Goal: Find specific page/section: Find specific page/section

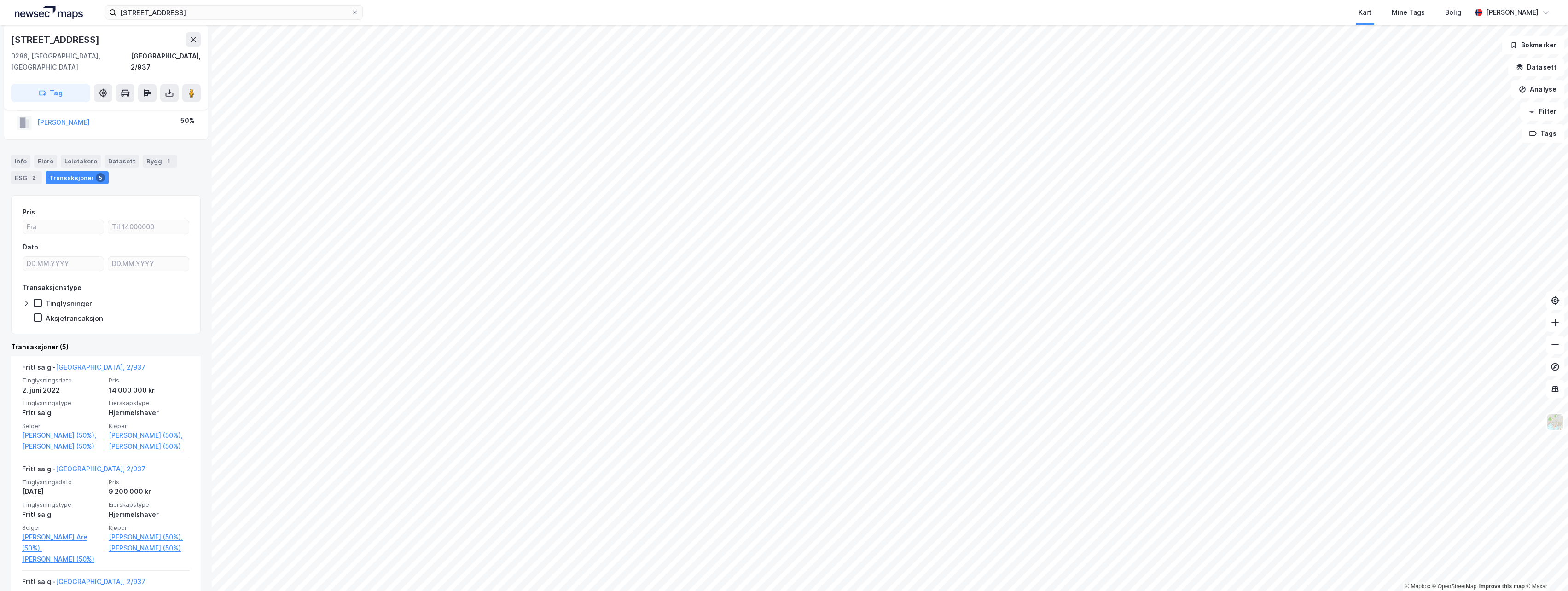
scroll to position [38, 0]
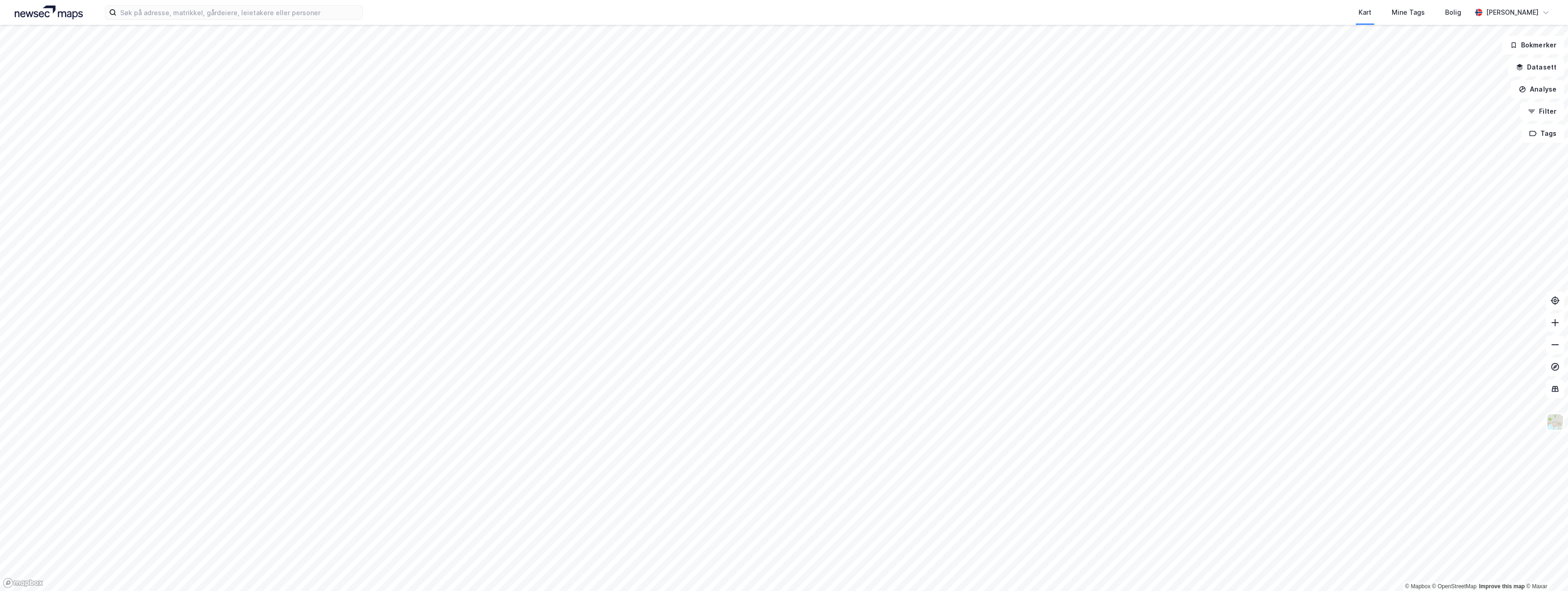
click at [495, 12] on div "Kart Mine Tags Bolig" at bounding box center [939, 12] width 1065 height 25
click at [315, 18] on input at bounding box center [239, 12] width 246 height 14
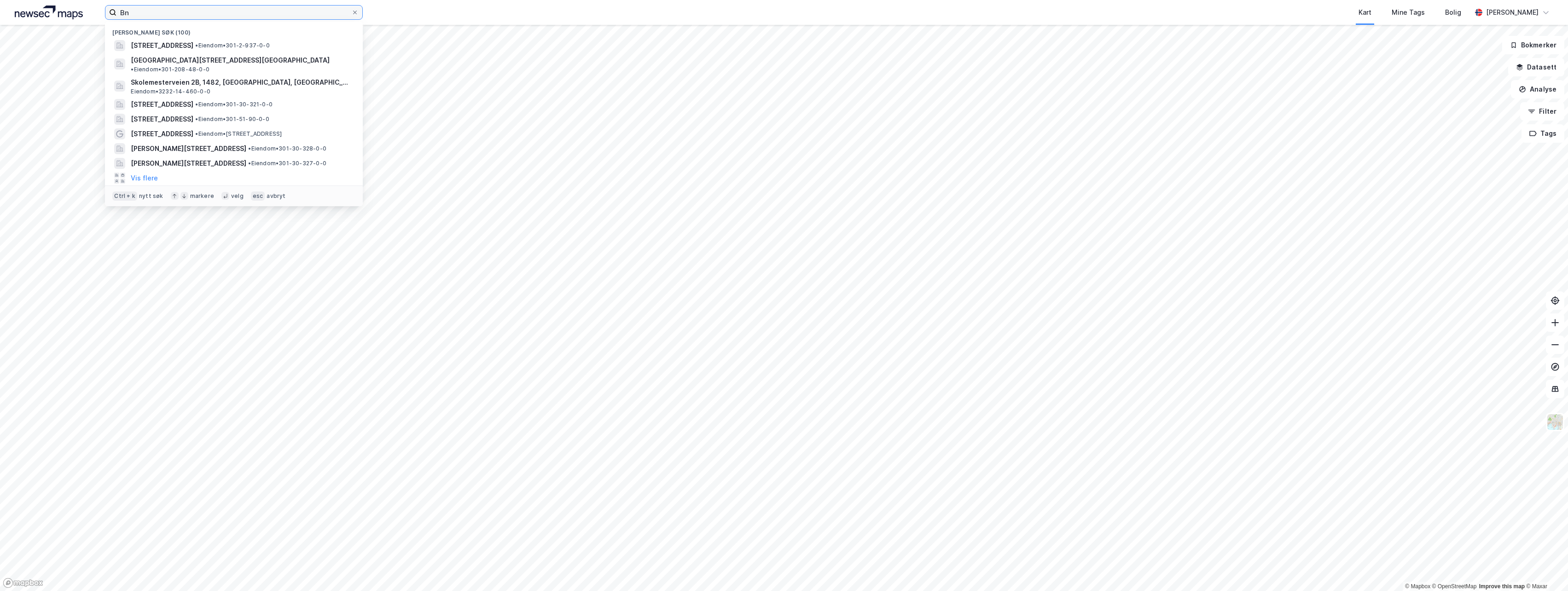
type input "B"
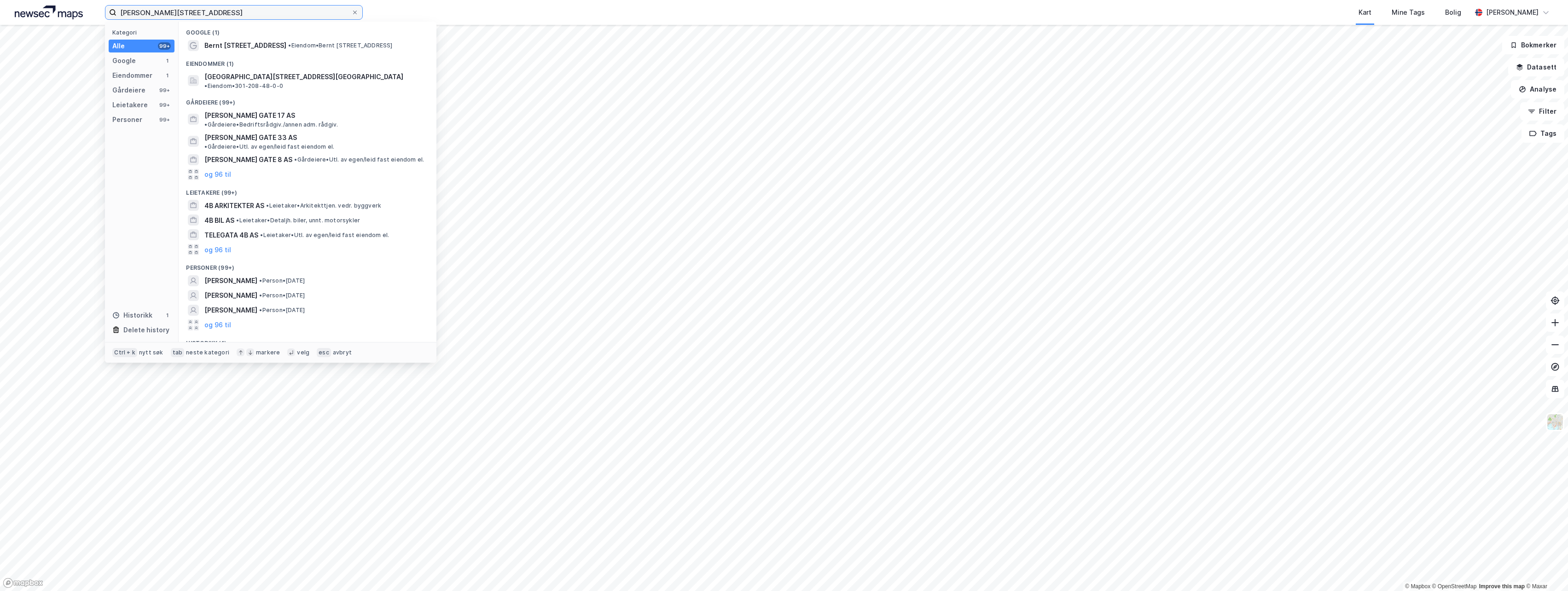
type input "Bernt ankers gate 4B"
click at [276, 72] on span "Bernt Ankers gate 4B, 0183, OSLO, OSLO" at bounding box center [304, 77] width 199 height 11
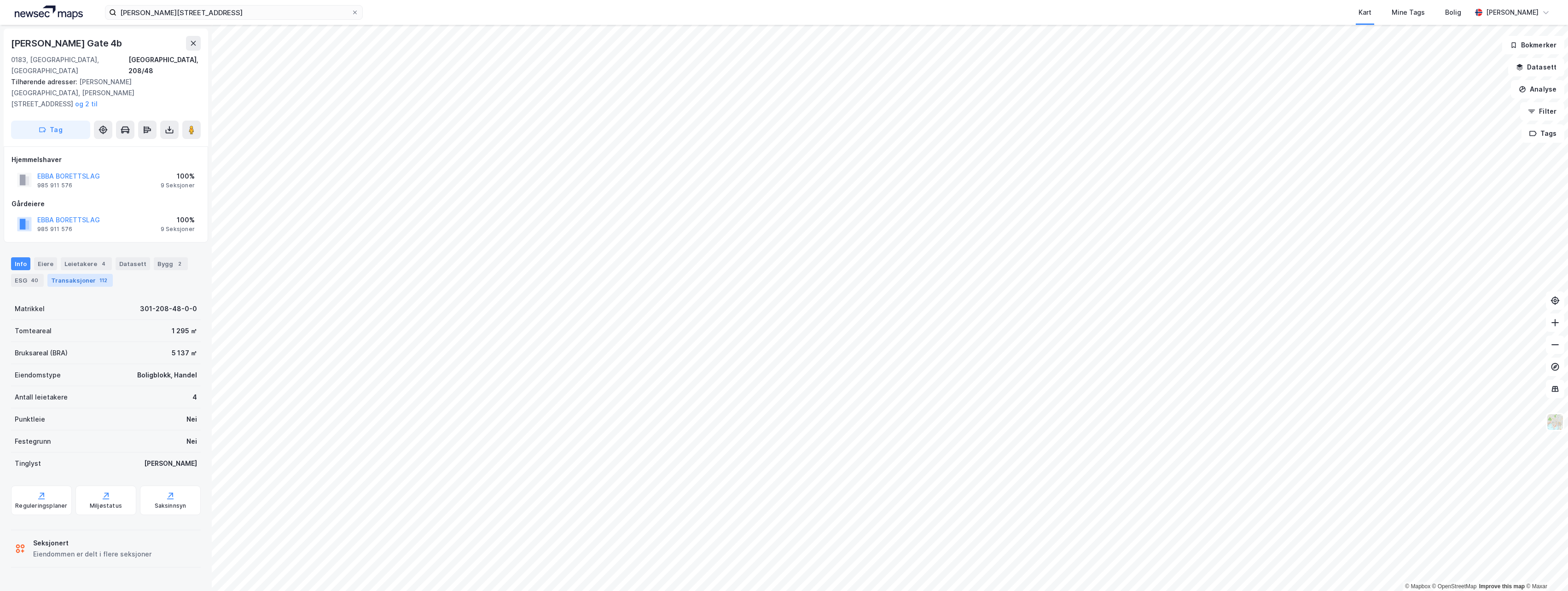
click at [75, 274] on div "Transaksjoner 112" at bounding box center [80, 280] width 65 height 13
